Goal: Task Accomplishment & Management: Complete application form

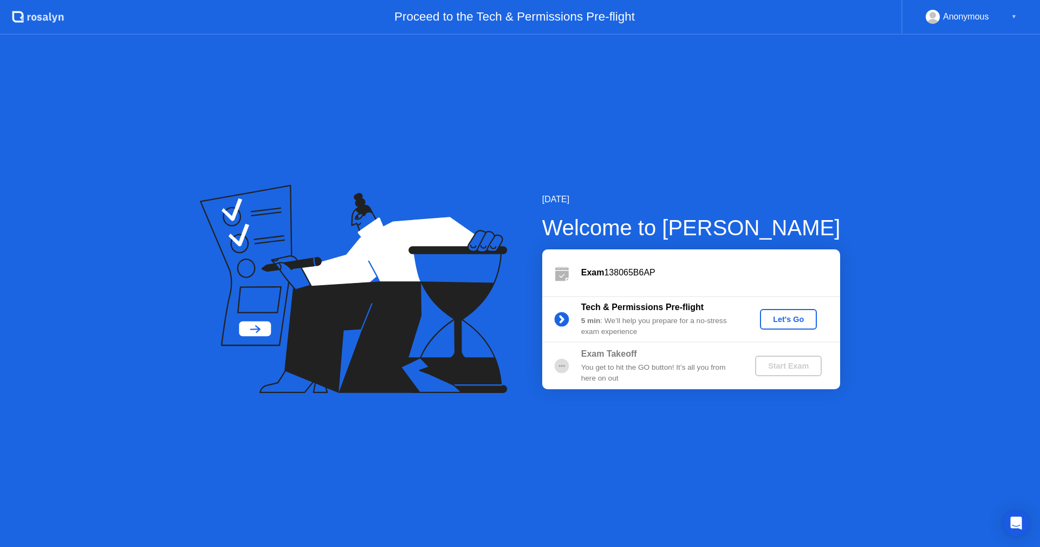
click at [784, 321] on div "Let's Go" at bounding box center [788, 319] width 48 height 9
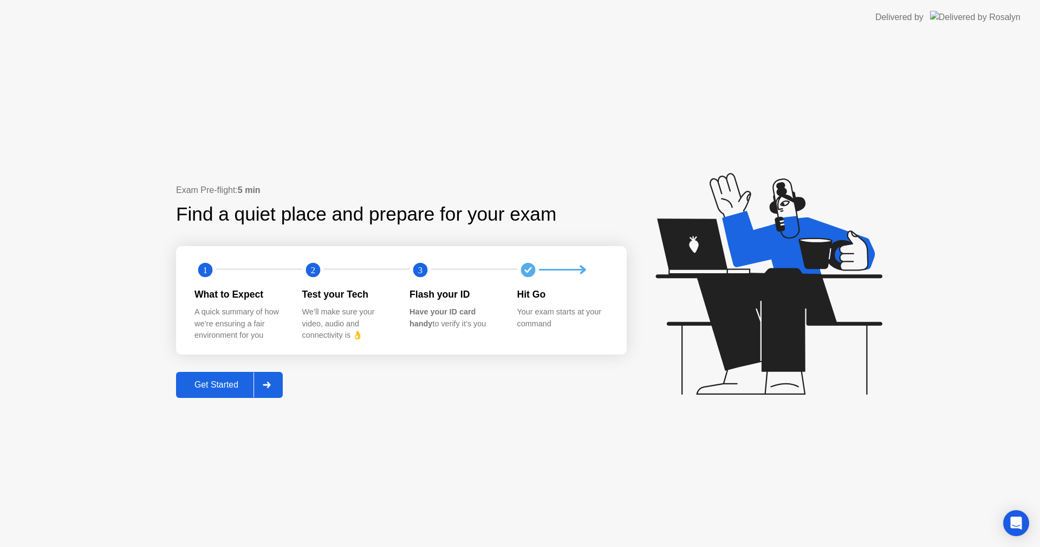
click at [280, 382] on div at bounding box center [267, 384] width 26 height 25
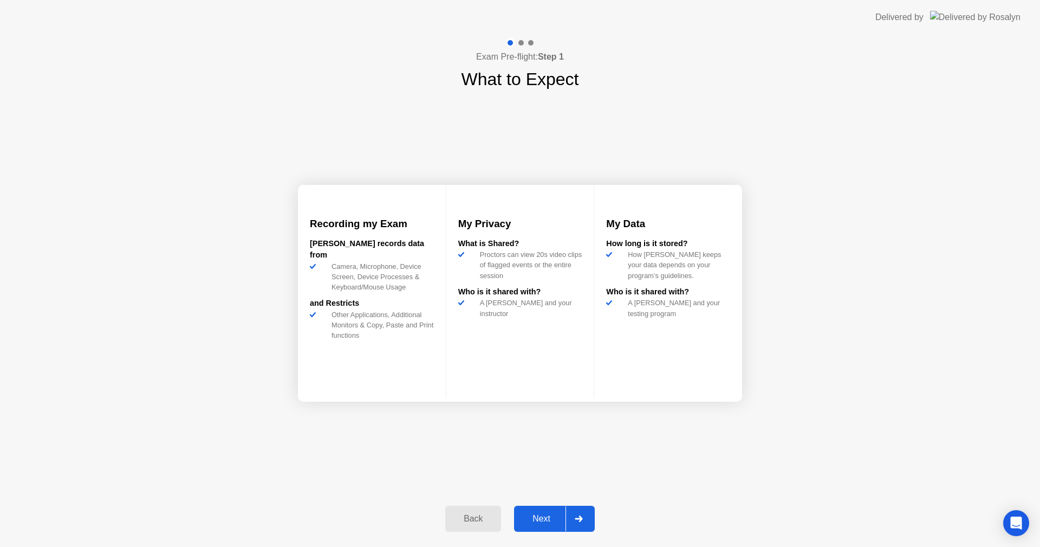
click at [570, 514] on div at bounding box center [579, 518] width 26 height 25
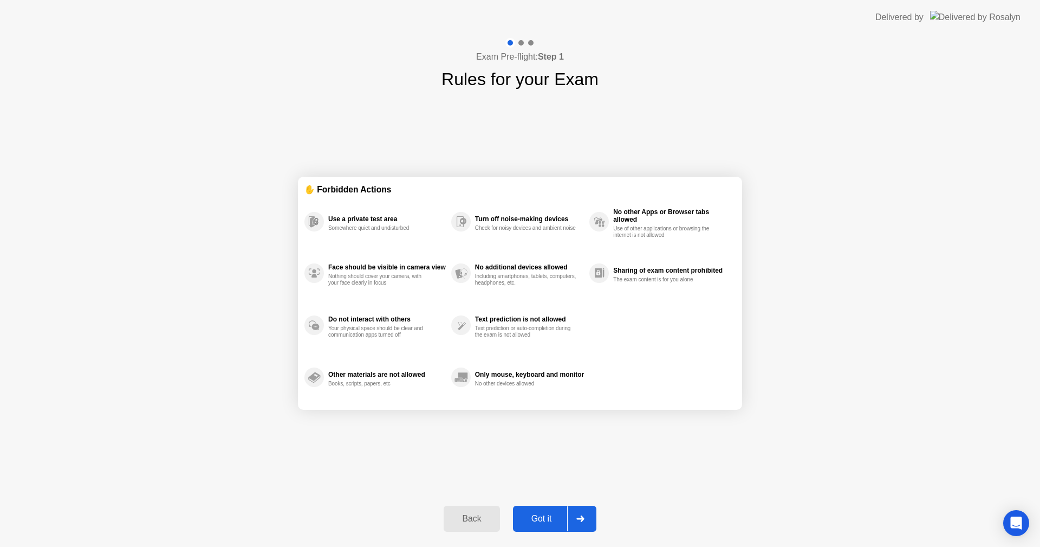
click at [570, 514] on div at bounding box center [580, 518] width 26 height 25
select select "**********"
select select "*******"
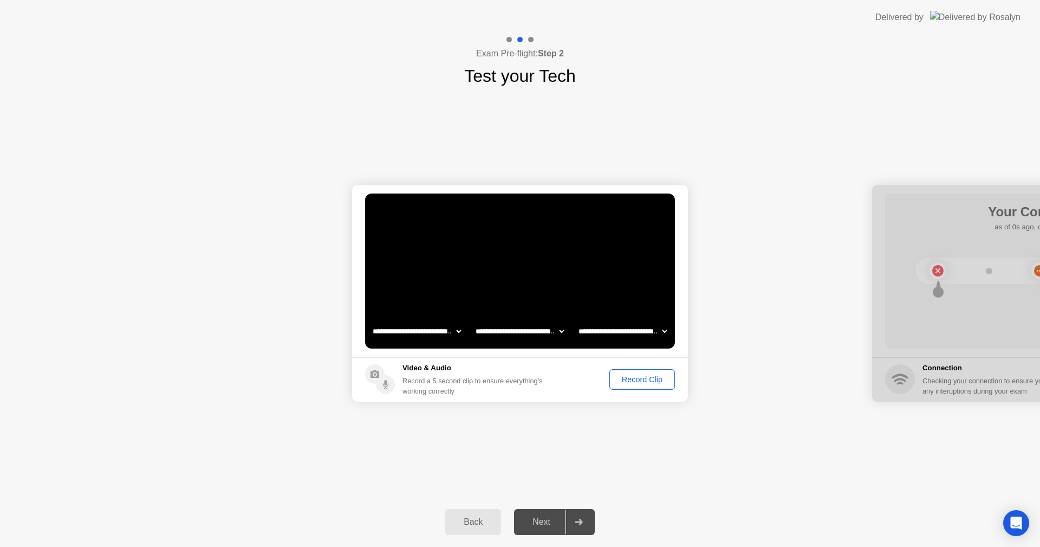
click at [623, 386] on button "Record Clip" at bounding box center [642, 379] width 66 height 21
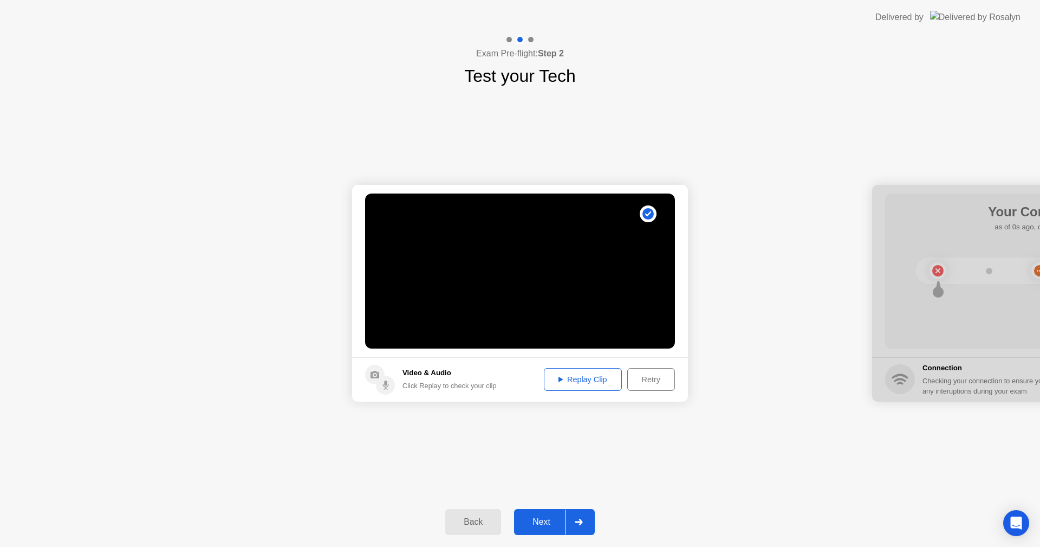
click at [576, 383] on div "Replay Clip" at bounding box center [583, 379] width 70 height 9
click at [537, 518] on div "Next" at bounding box center [541, 522] width 48 height 10
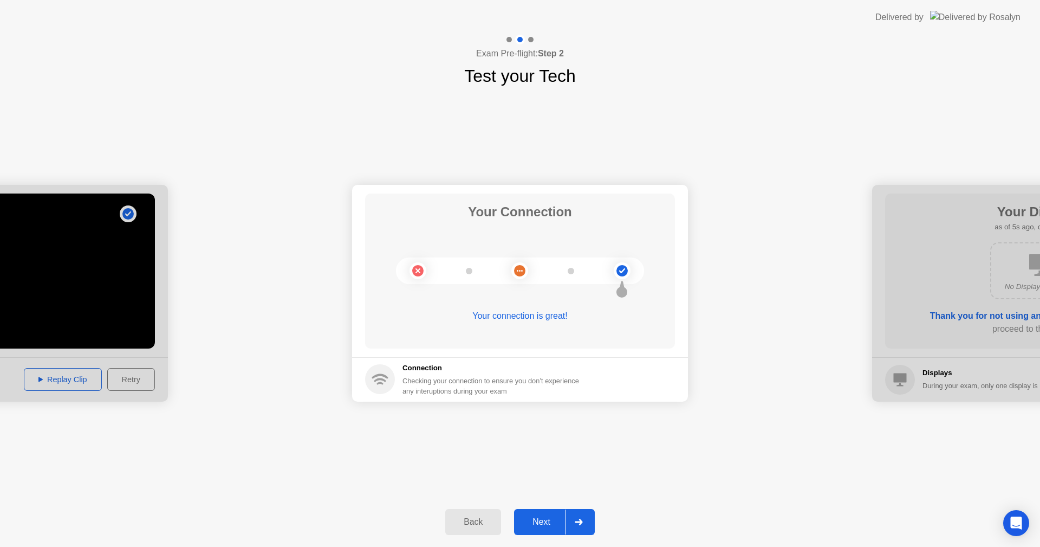
click at [575, 521] on div at bounding box center [579, 521] width 26 height 25
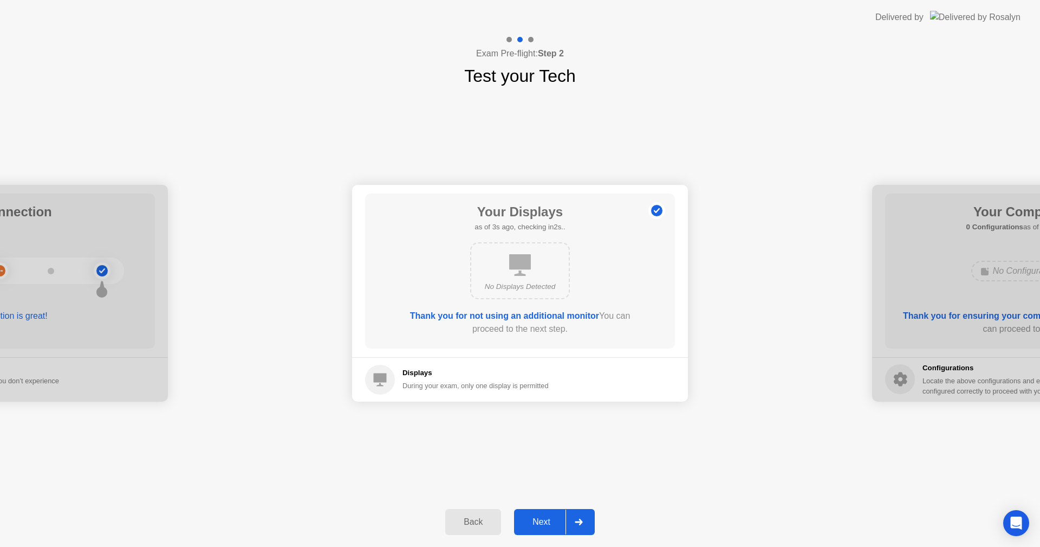
click at [580, 521] on icon at bounding box center [579, 521] width 8 height 7
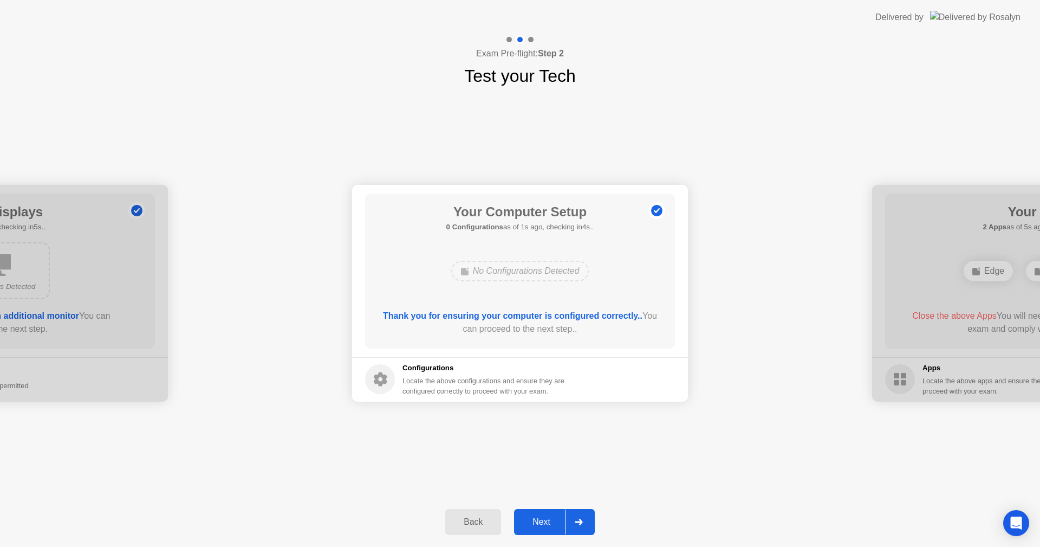
click at [580, 521] on icon at bounding box center [579, 521] width 8 height 7
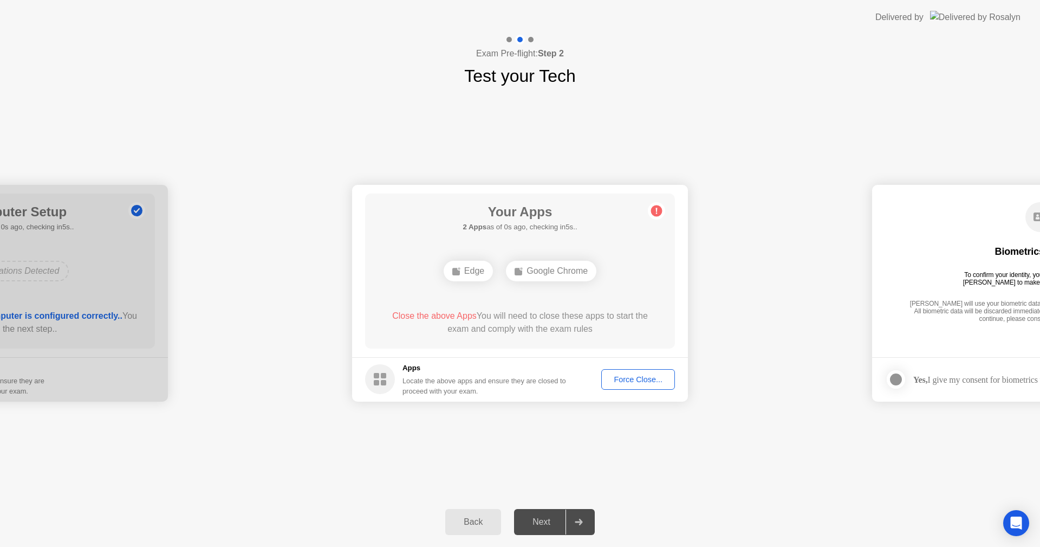
click at [625, 386] on button "Force Close..." at bounding box center [638, 379] width 74 height 21
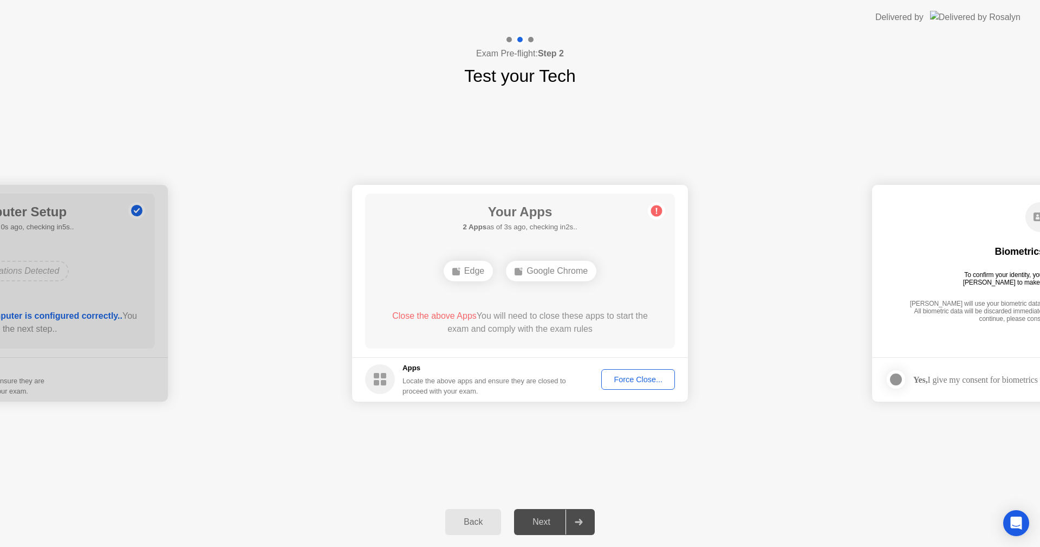
click at [620, 375] on div "Force Close..." at bounding box center [638, 379] width 66 height 9
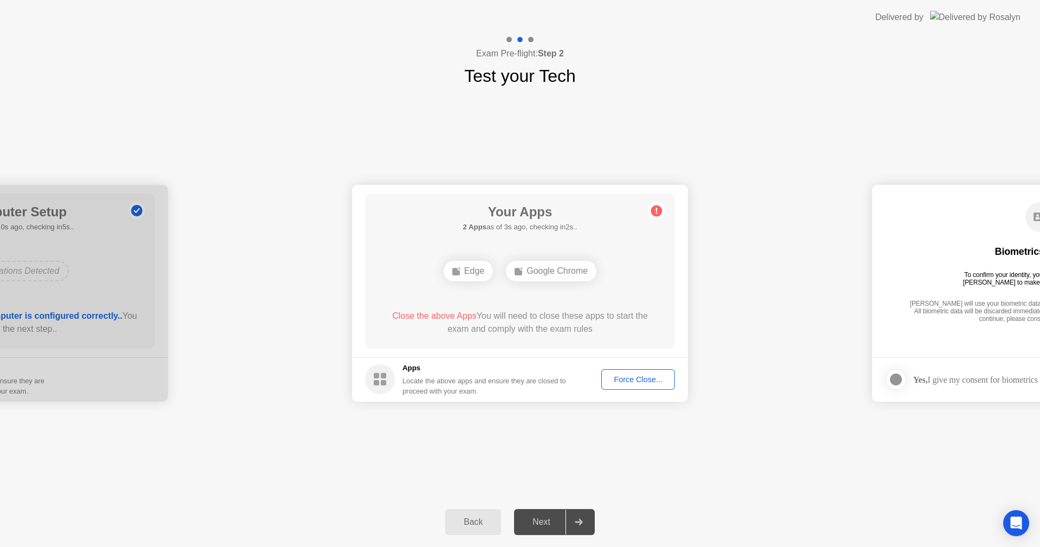
click at [645, 381] on div "Force Close..." at bounding box center [638, 379] width 66 height 9
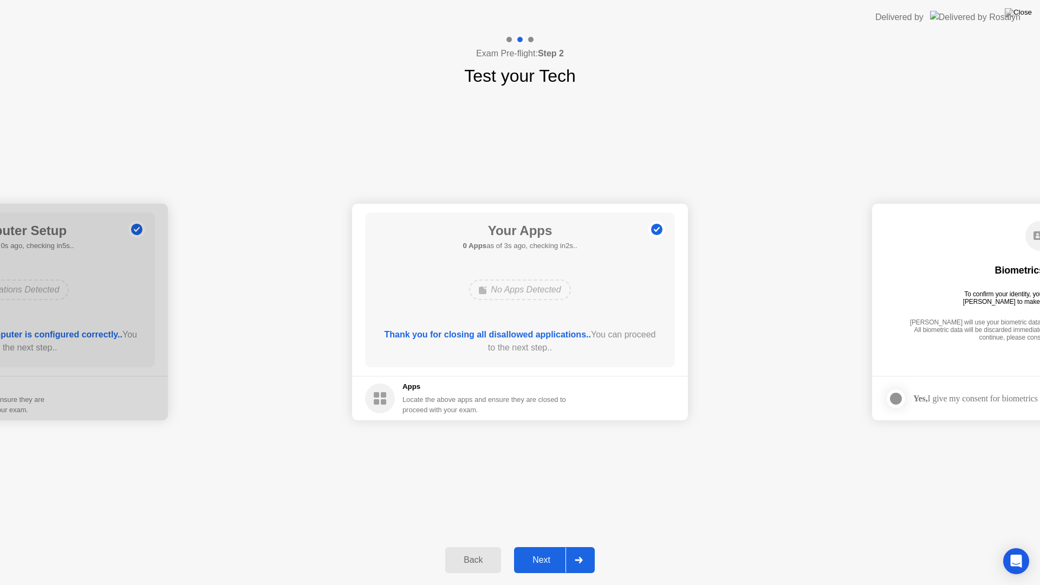
click at [584, 546] on div at bounding box center [579, 560] width 26 height 25
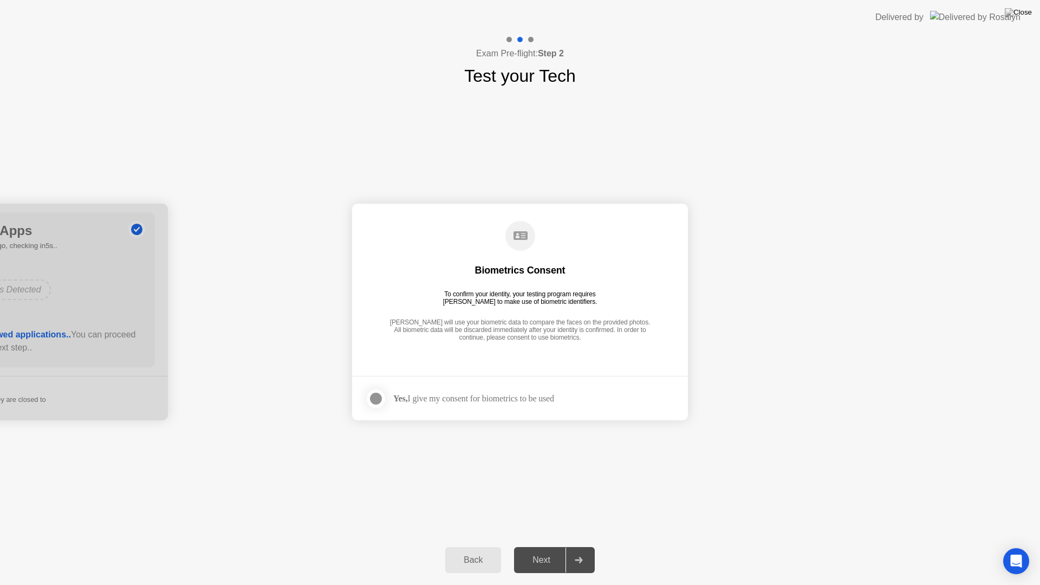
click at [375, 400] on div at bounding box center [375, 398] width 13 height 13
click at [574, 546] on div at bounding box center [579, 560] width 26 height 25
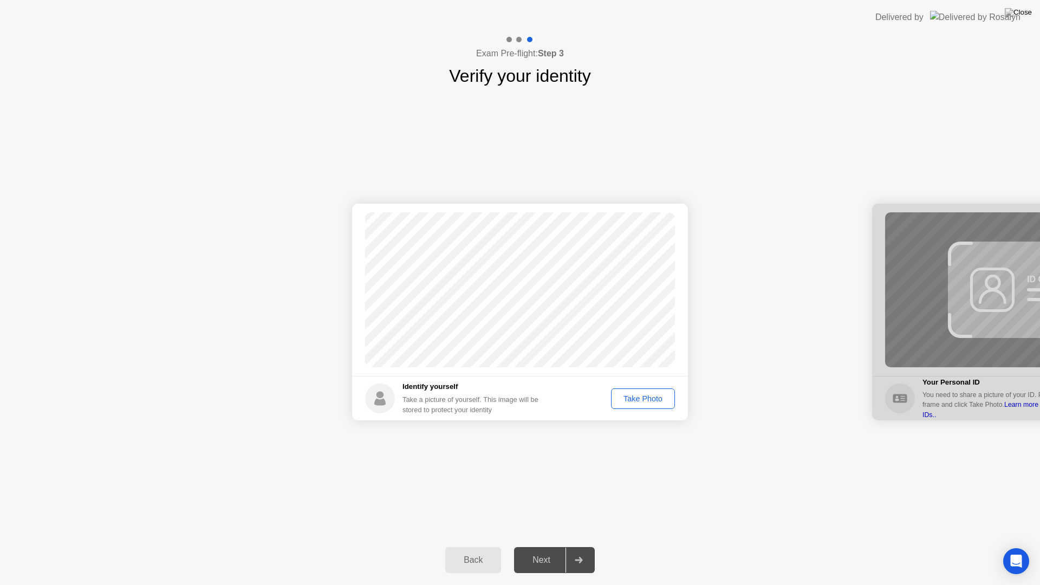
click at [629, 399] on div "Take Photo" at bounding box center [643, 398] width 56 height 9
click at [640, 401] on div "Retake" at bounding box center [650, 398] width 42 height 9
click at [638, 399] on div "Take Photo" at bounding box center [643, 398] width 56 height 9
click at [589, 546] on div at bounding box center [579, 560] width 26 height 25
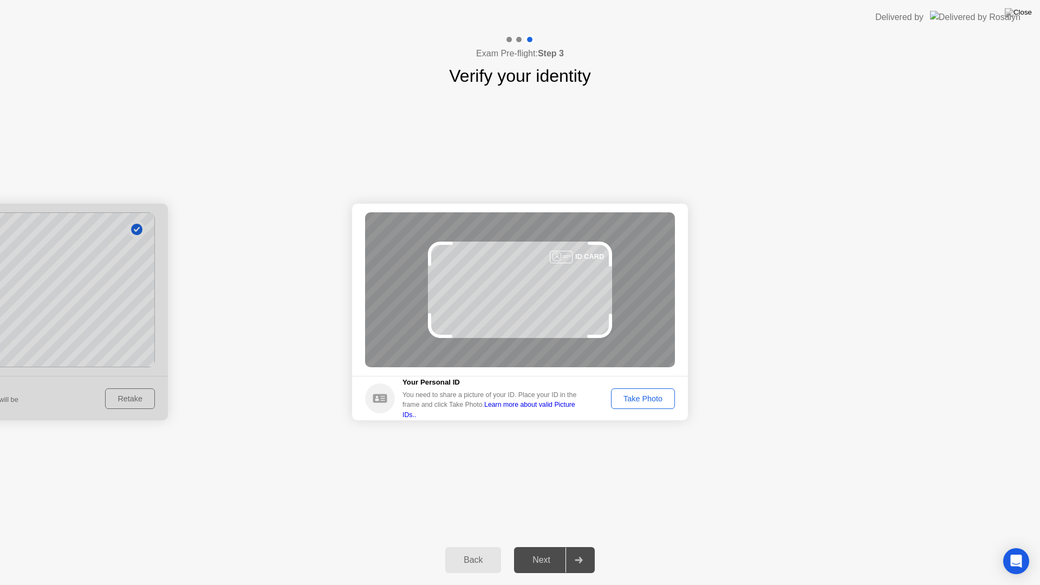
click at [624, 397] on div "Take Photo" at bounding box center [643, 398] width 56 height 9
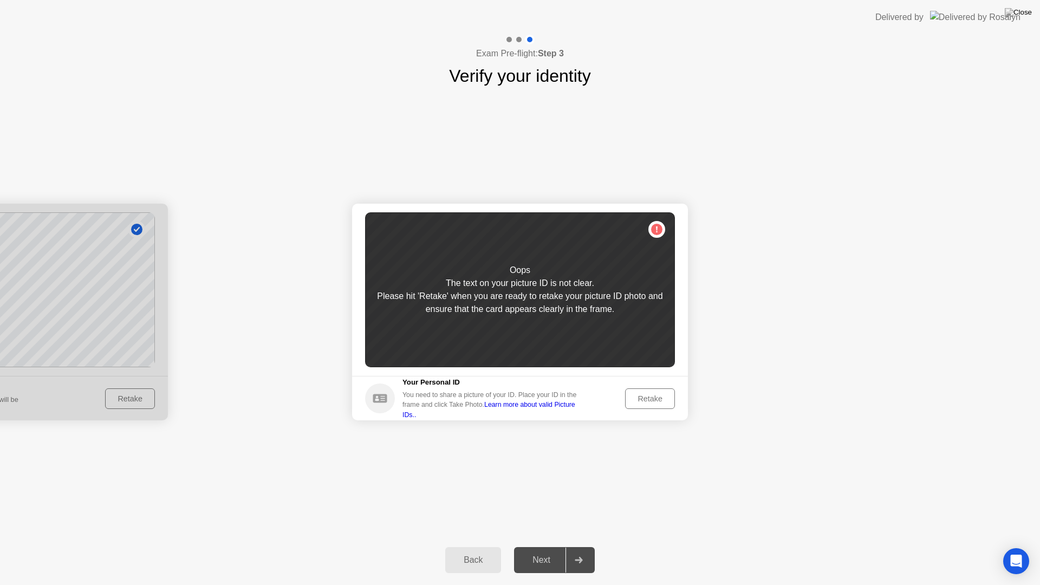
click at [642, 398] on div "Retake" at bounding box center [650, 398] width 42 height 9
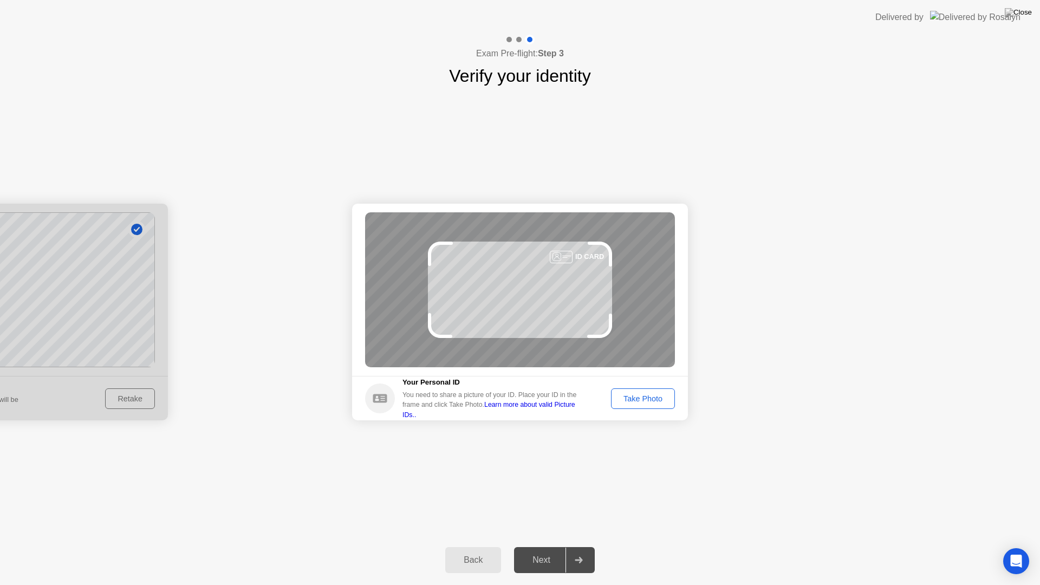
click at [642, 398] on div "Take Photo" at bounding box center [643, 398] width 56 height 9
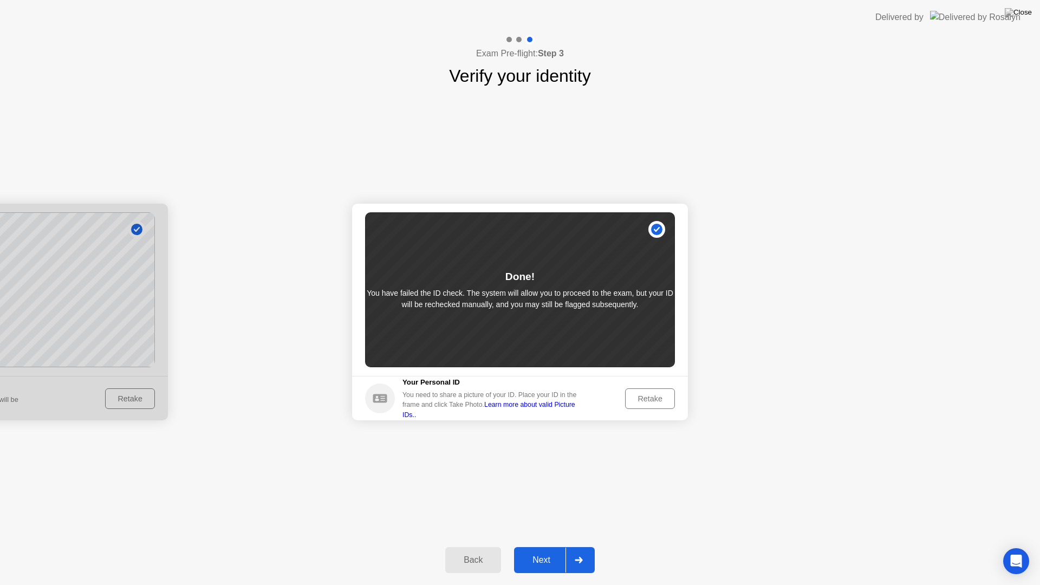
click at [642, 394] on div "Retake" at bounding box center [650, 398] width 42 height 9
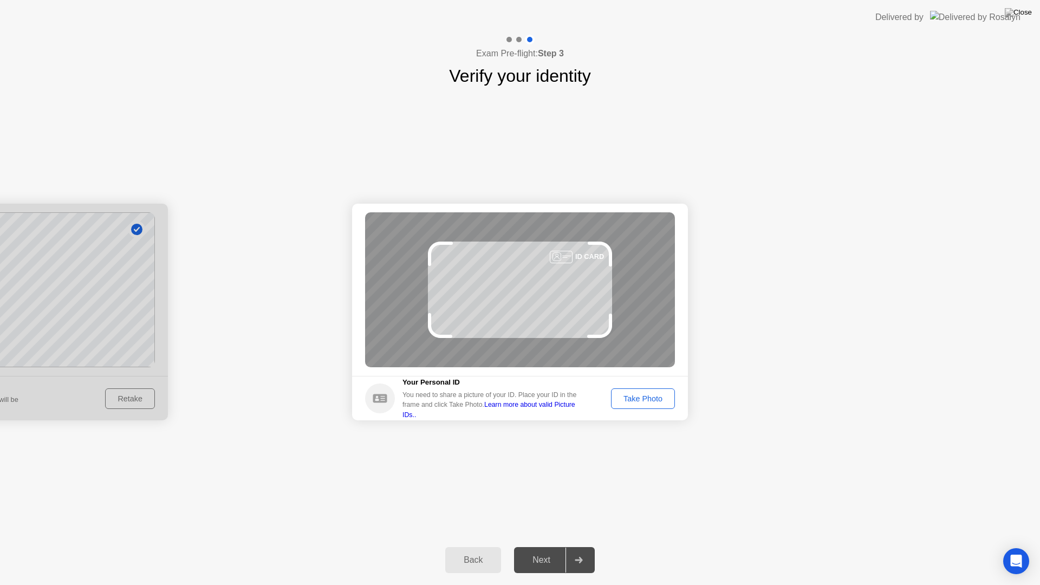
click at [637, 403] on div "Take Photo" at bounding box center [643, 398] width 56 height 9
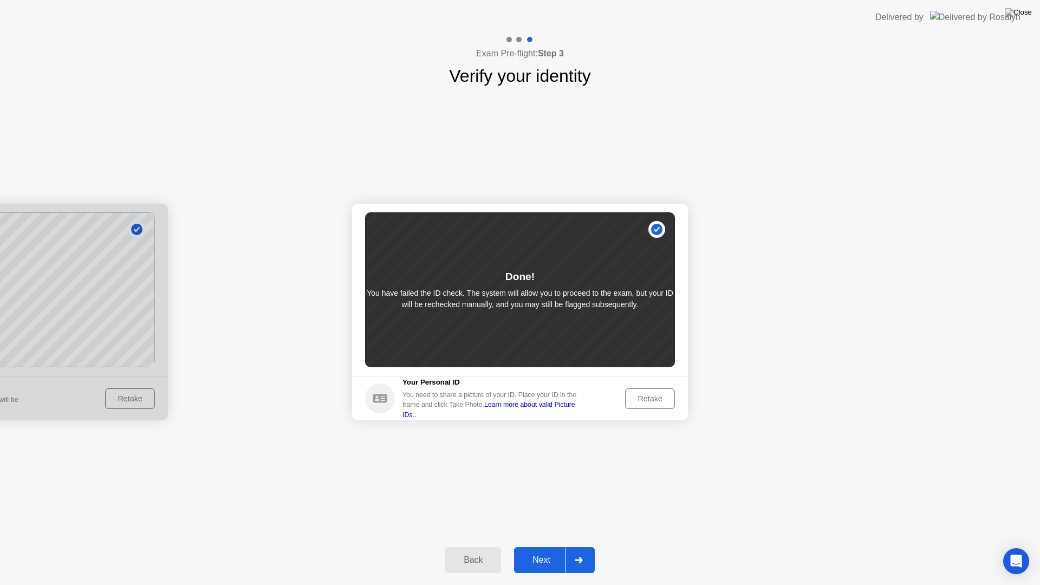
click at [638, 399] on div "Retake" at bounding box center [650, 398] width 42 height 9
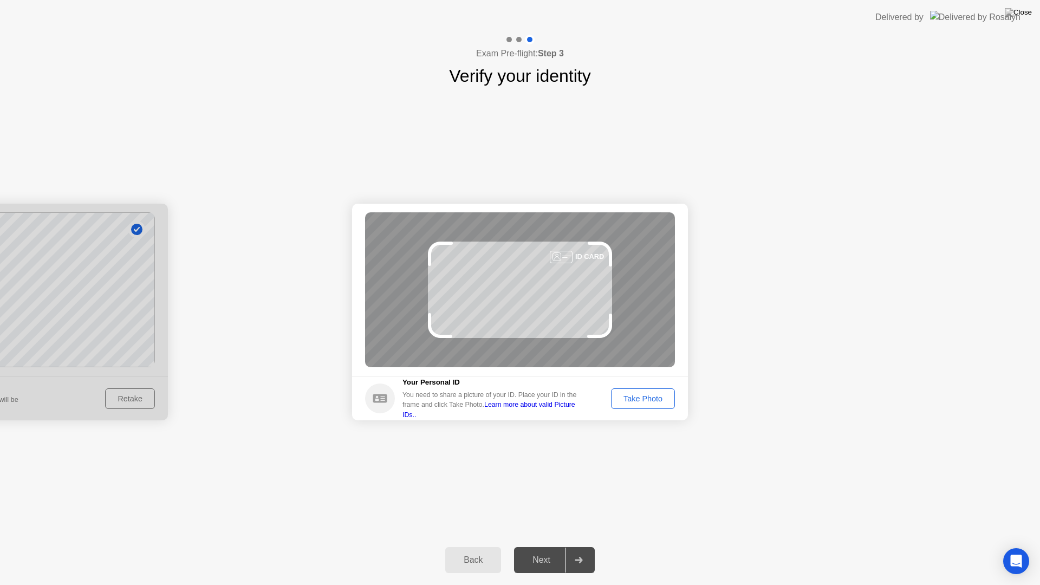
click at [628, 376] on footer "Your Personal ID You need to share a picture of your ID. Place your ID in the f…" at bounding box center [520, 398] width 336 height 44
click at [619, 384] on footer "Your Personal ID You need to share a picture of your ID. Place your ID in the f…" at bounding box center [520, 398] width 336 height 44
click at [628, 395] on div "Take Photo" at bounding box center [643, 398] width 56 height 9
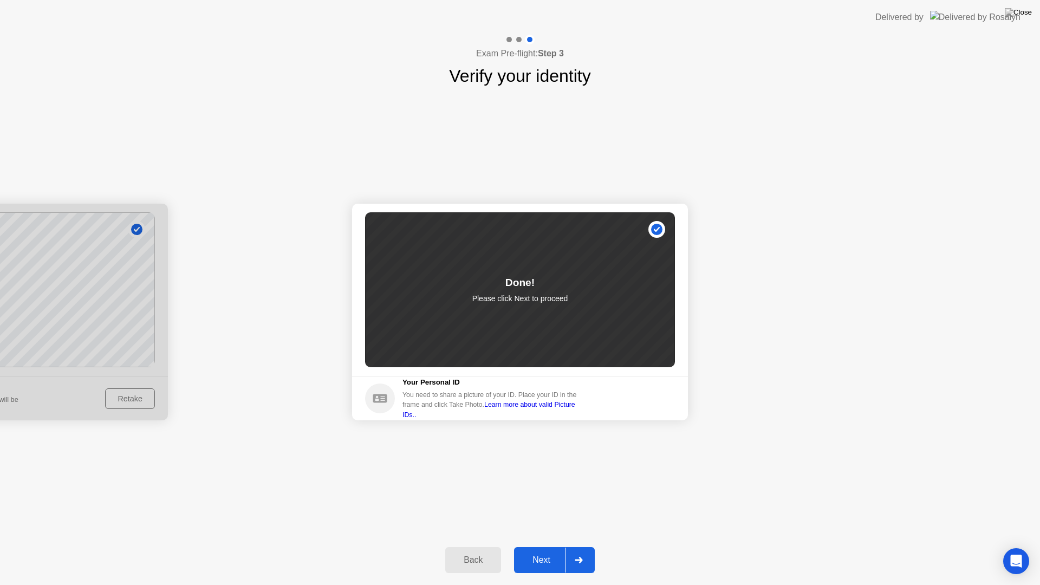
click at [543, 546] on button "Next" at bounding box center [554, 560] width 81 height 26
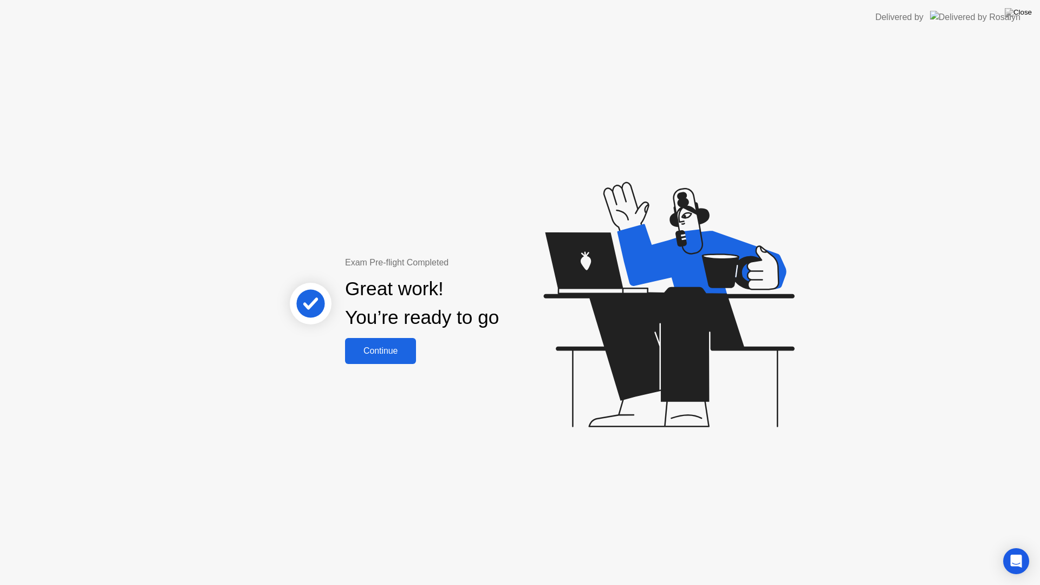
click at [392, 340] on button "Continue" at bounding box center [380, 351] width 71 height 26
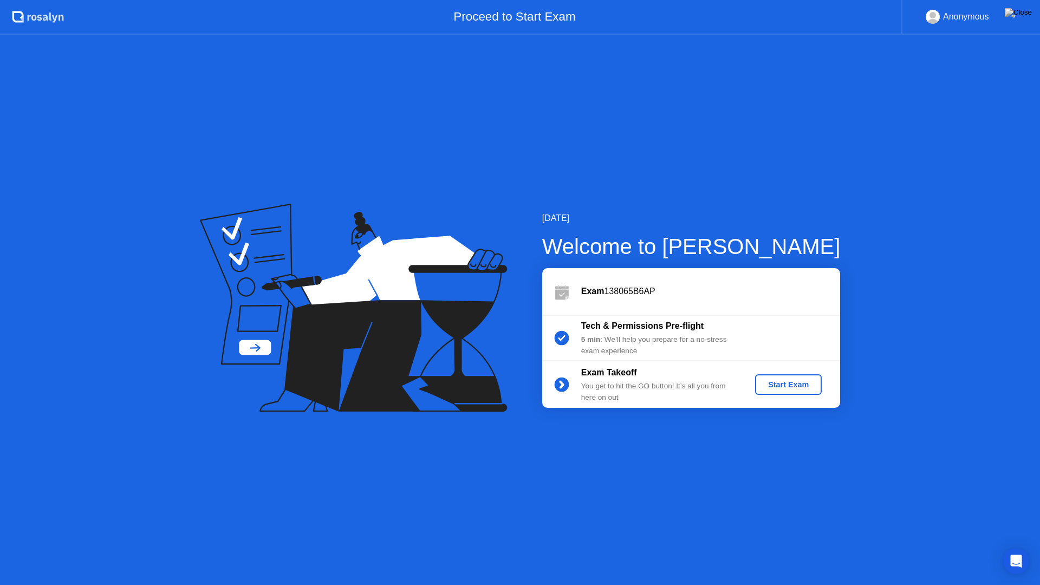
click at [764, 385] on div "Start Exam" at bounding box center [788, 384] width 58 height 9
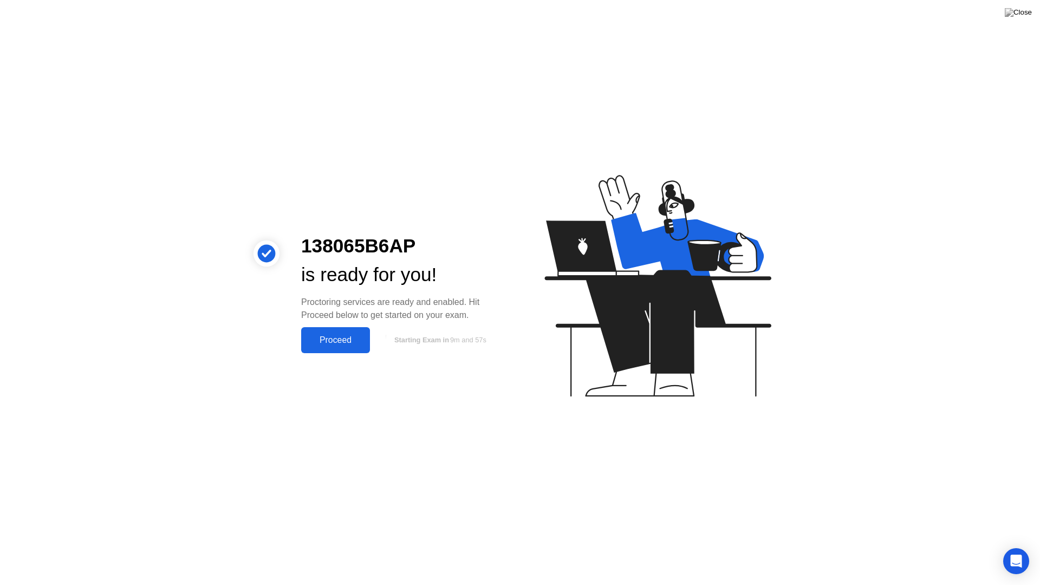
click at [334, 337] on div "Proceed" at bounding box center [335, 340] width 62 height 10
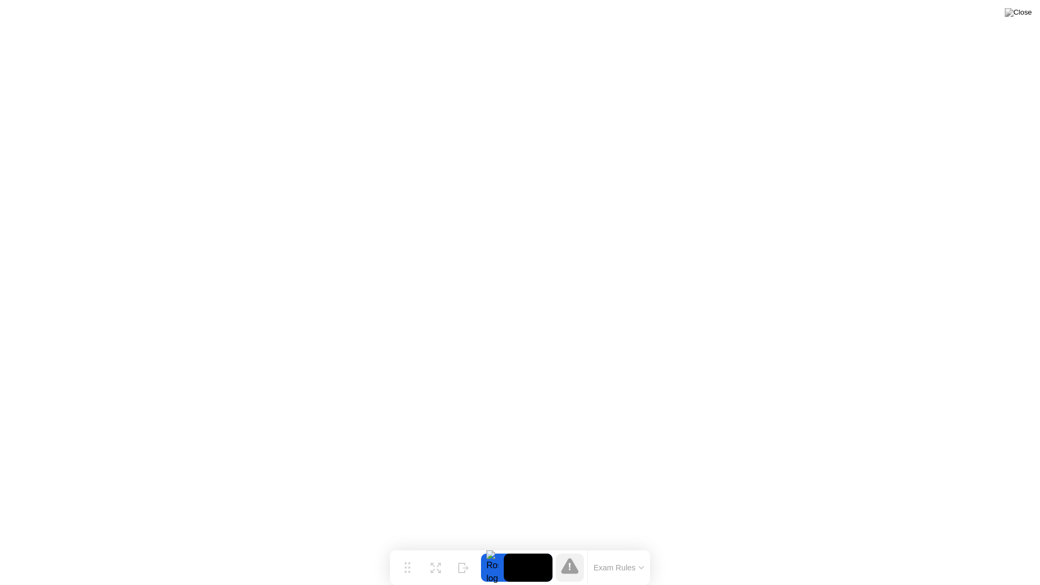
click at [625, 546] on button "Exam Rules" at bounding box center [618, 568] width 57 height 10
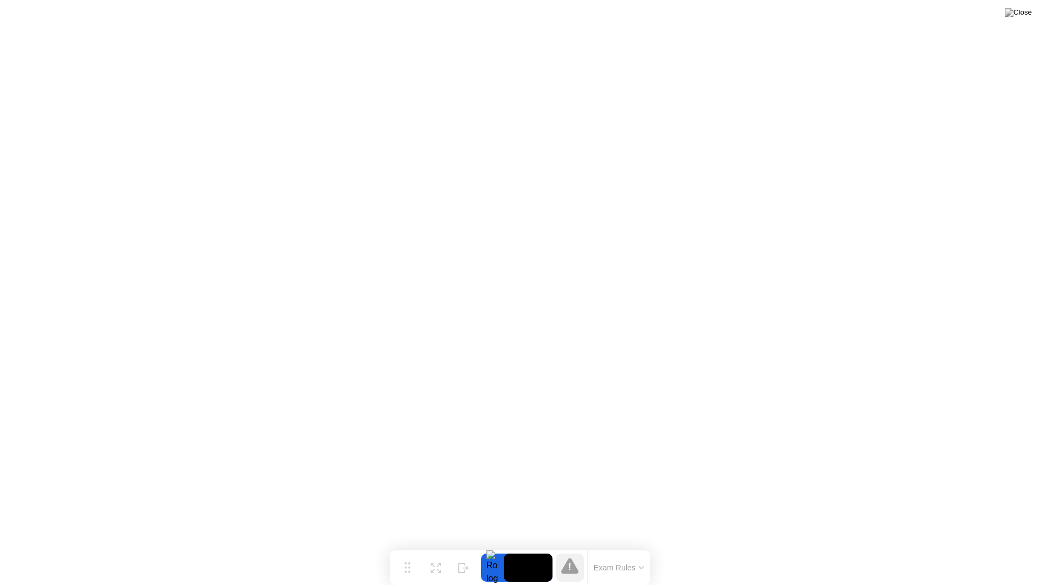
click at [530, 546] on video at bounding box center [528, 568] width 49 height 28
click at [614, 546] on button "Exam Rules" at bounding box center [618, 568] width 57 height 10
